Goal: Task Accomplishment & Management: Manage account settings

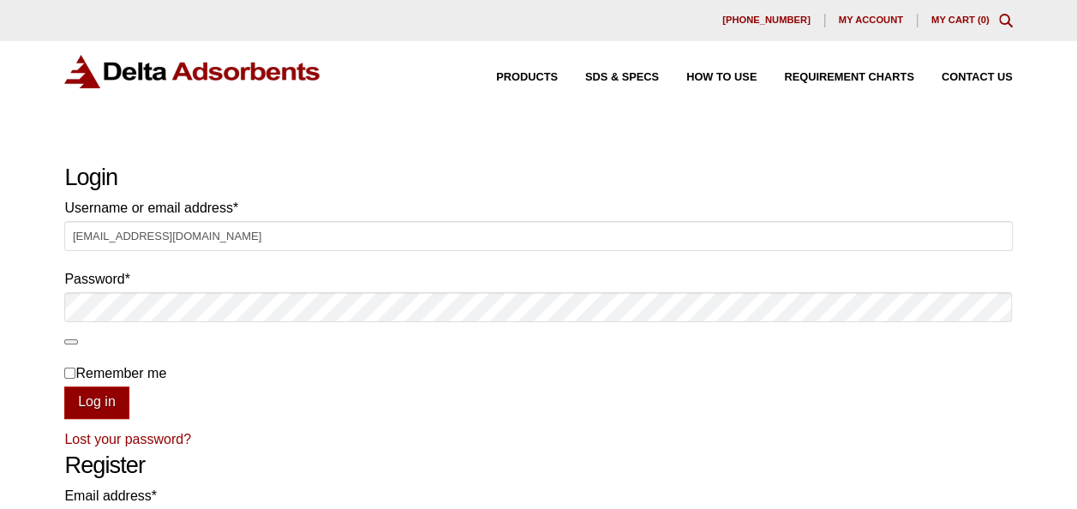
type input "LongAndrea@bfusa.com"
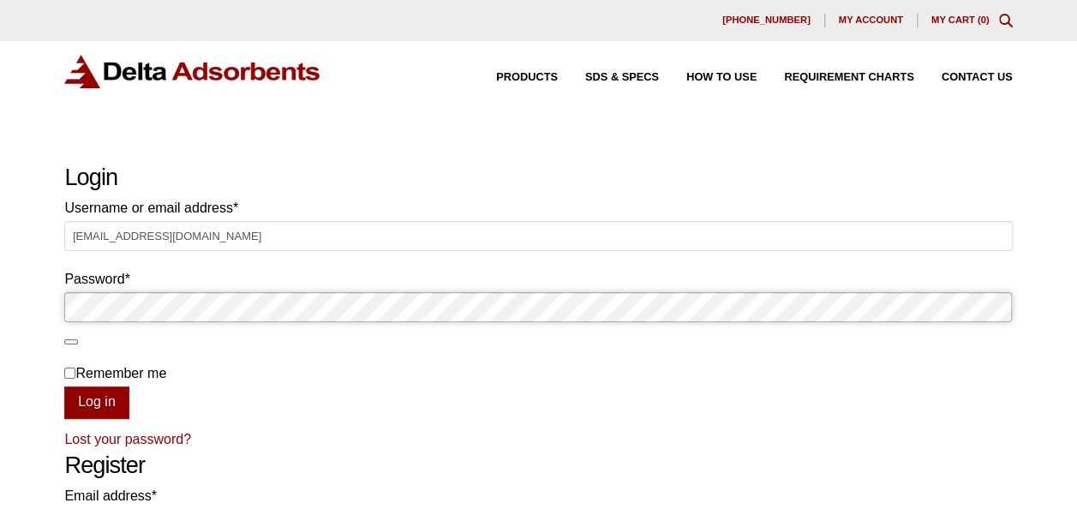
click at [64, 386] on button "Log in" at bounding box center [96, 402] width 64 height 33
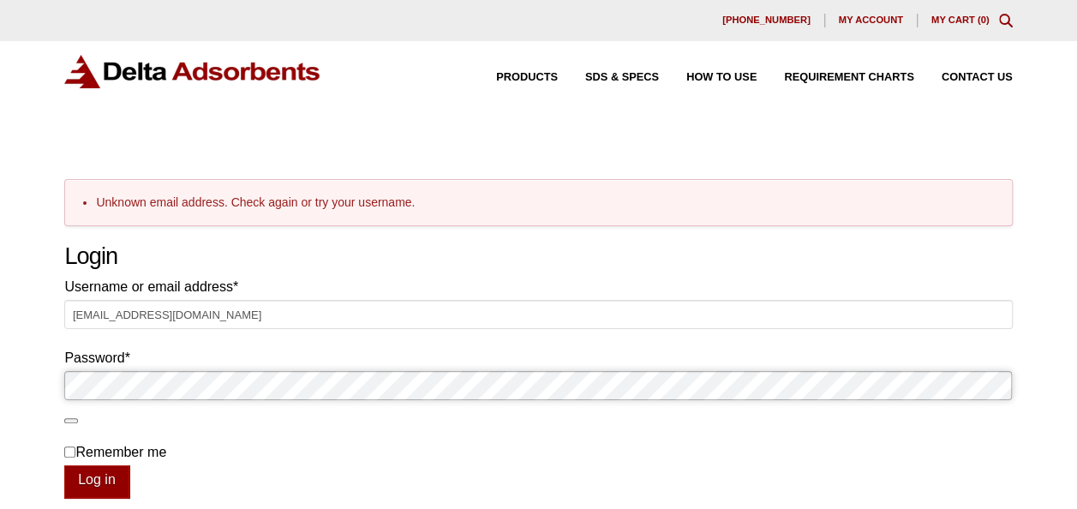
click at [64, 465] on button "Log in" at bounding box center [96, 481] width 64 height 33
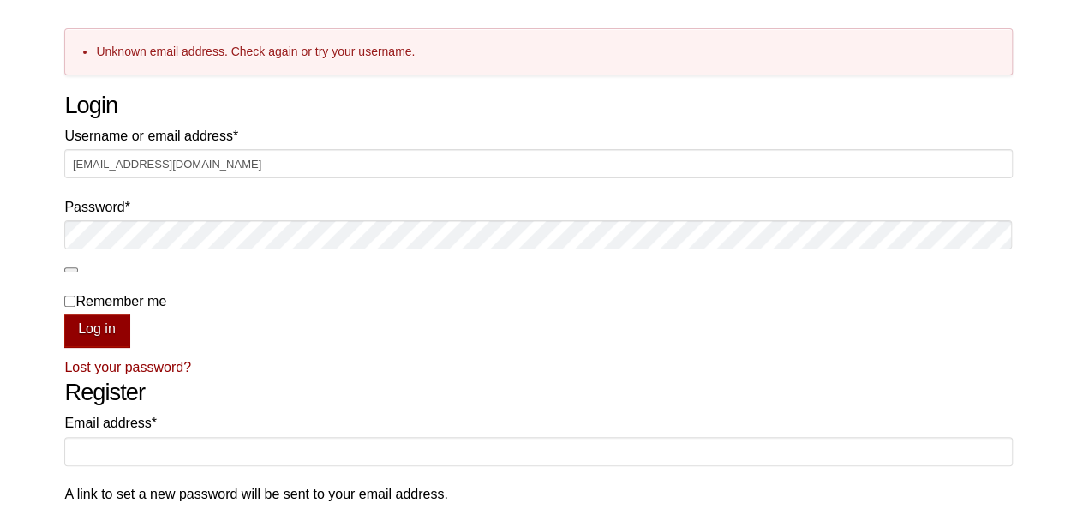
scroll to position [171, 0]
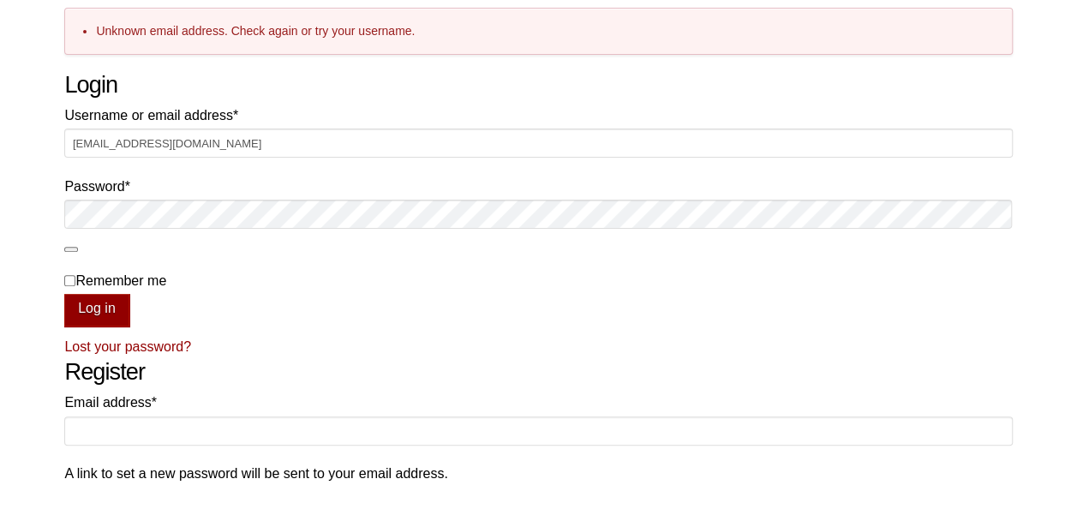
click at [177, 345] on link "Lost your password?" at bounding box center [127, 346] width 127 height 15
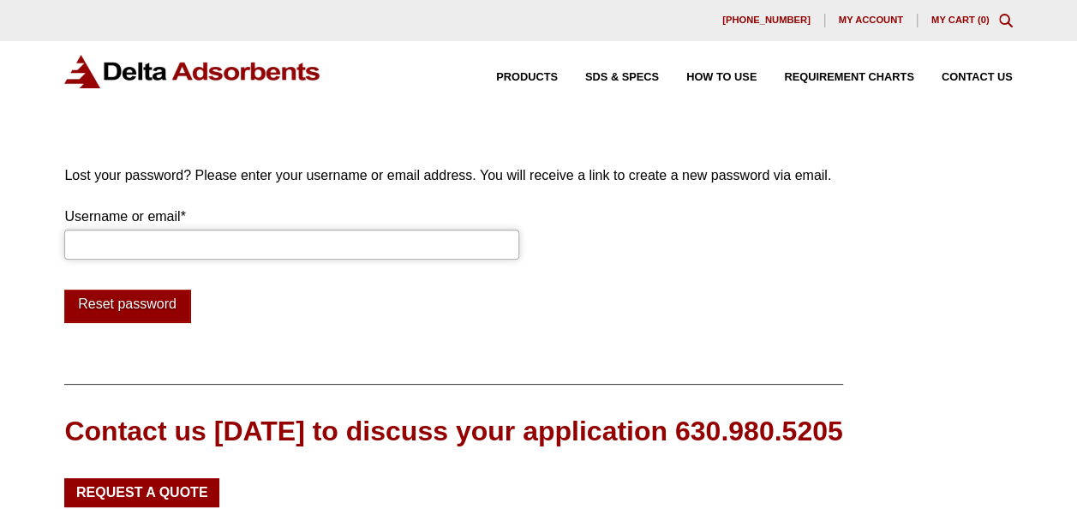
click at [263, 249] on input "Username or email * Required" at bounding box center [291, 244] width 455 height 29
type input "[EMAIL_ADDRESS][DOMAIN_NAME]"
click at [162, 300] on button "Reset password" at bounding box center [126, 305] width 125 height 33
